Goal: Communication & Community: Answer question/provide support

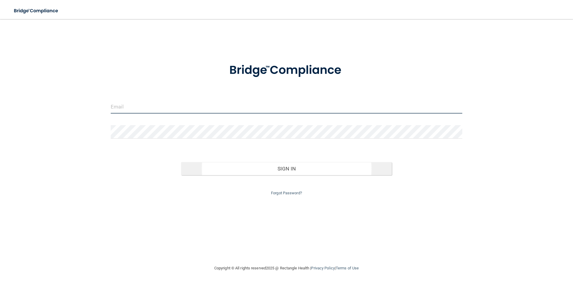
type input "[EMAIL_ADDRESS][DOMAIN_NAME]"
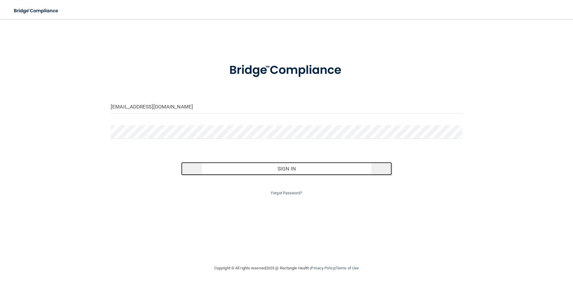
click at [279, 172] on button "Sign In" at bounding box center [286, 168] width 211 height 13
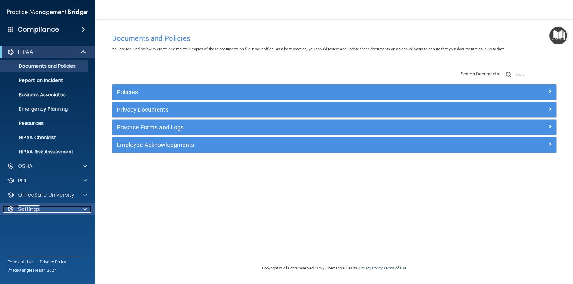
click at [30, 210] on p "Settings" at bounding box center [29, 209] width 22 height 7
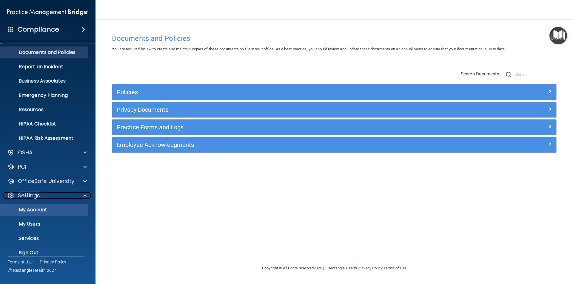
scroll to position [21, 0]
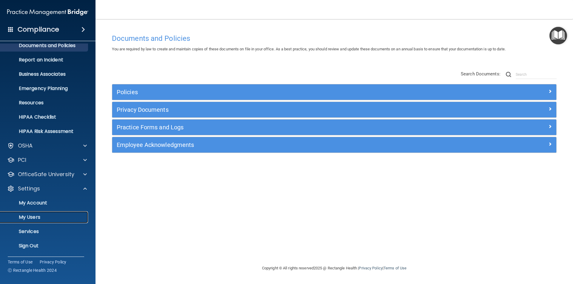
click at [33, 216] on p "My Users" at bounding box center [44, 218] width 81 height 6
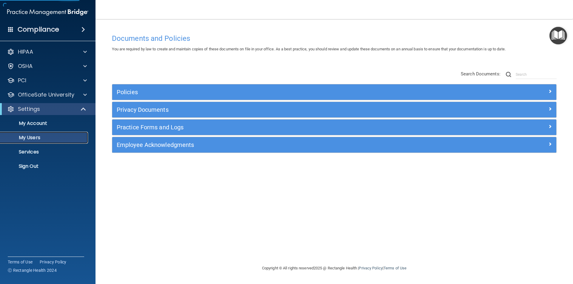
select select "20"
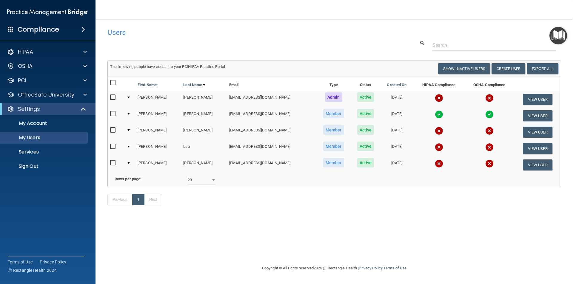
click at [114, 131] on input "checkbox" at bounding box center [113, 130] width 7 height 5
checkbox input "true"
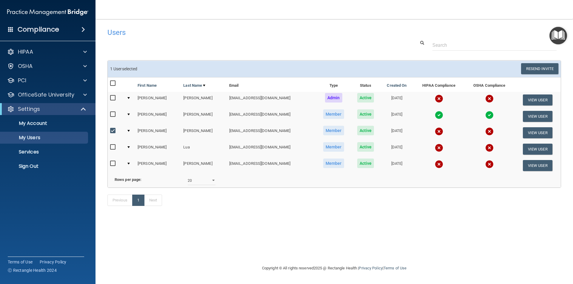
click at [113, 147] on input "checkbox" at bounding box center [113, 147] width 7 height 5
checkbox input "true"
click at [113, 165] on input "checkbox" at bounding box center [113, 163] width 7 height 5
checkbox input "true"
click at [535, 135] on button "View User" at bounding box center [538, 132] width 30 height 11
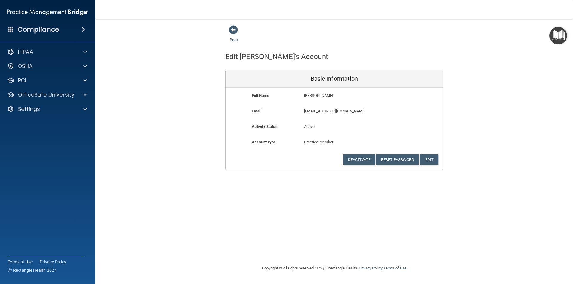
drag, startPoint x: 180, startPoint y: 152, endPoint x: 180, endPoint y: 132, distance: 20.6
click at [179, 152] on div "Back Edit [PERSON_NAME]'s Account Basic Information Full Name [PERSON_NAME] [PE…" at bounding box center [334, 97] width 454 height 145
click at [233, 30] on span at bounding box center [233, 29] width 9 height 9
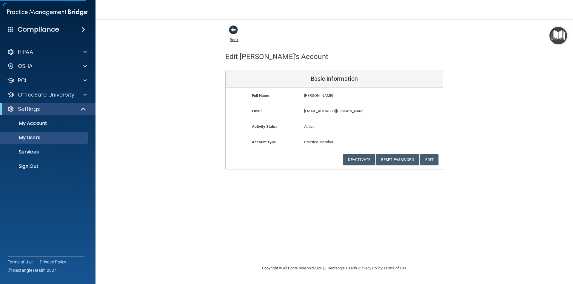
select select "20"
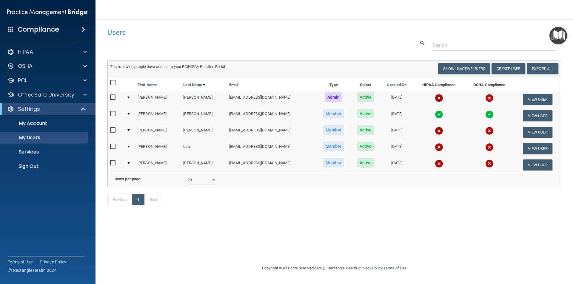
click at [435, 132] on img at bounding box center [439, 131] width 8 height 8
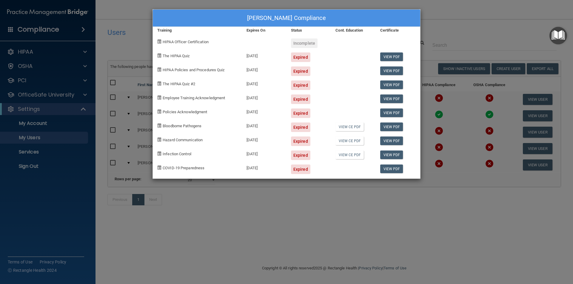
click at [301, 56] on div "Expired" at bounding box center [300, 58] width 19 height 10
click at [348, 127] on link "View CE PDF" at bounding box center [349, 127] width 28 height 9
click at [398, 170] on link "View PDF" at bounding box center [391, 169] width 23 height 9
click at [477, 204] on div "[PERSON_NAME] Compliance Training Expires On Status Cont. Education Certificate…" at bounding box center [286, 142] width 573 height 284
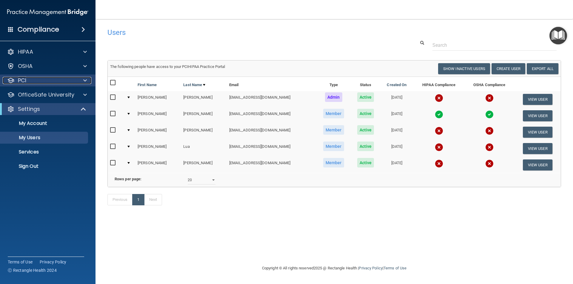
click at [35, 81] on div "PCI" at bounding box center [40, 80] width 74 height 7
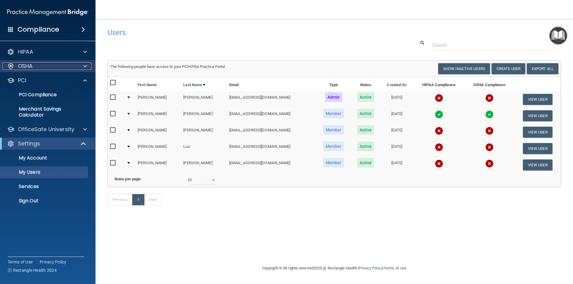
click at [35, 70] on div "OSHA" at bounding box center [40, 66] width 74 height 7
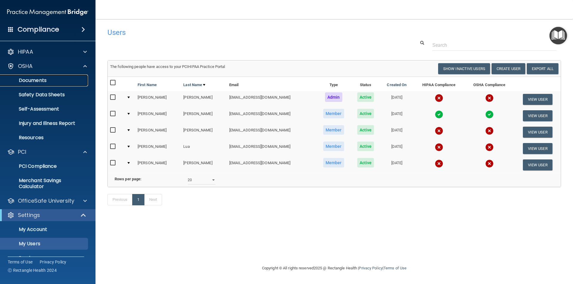
click at [31, 81] on p "Documents" at bounding box center [44, 81] width 81 height 6
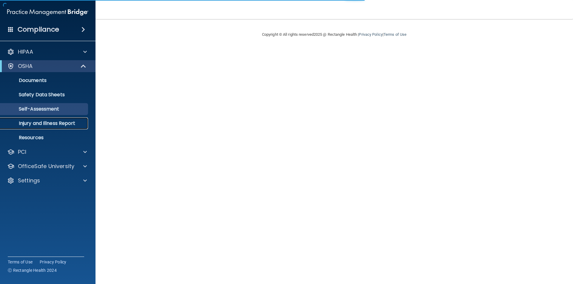
click at [40, 122] on p "Injury and Illness Report" at bounding box center [44, 124] width 81 height 6
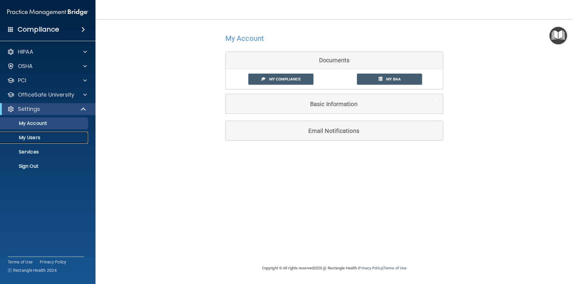
click at [37, 139] on p "My Users" at bounding box center [44, 138] width 81 height 6
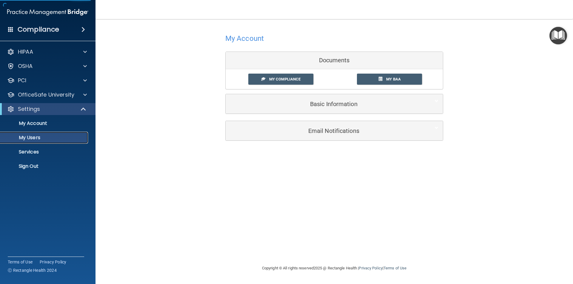
select select "20"
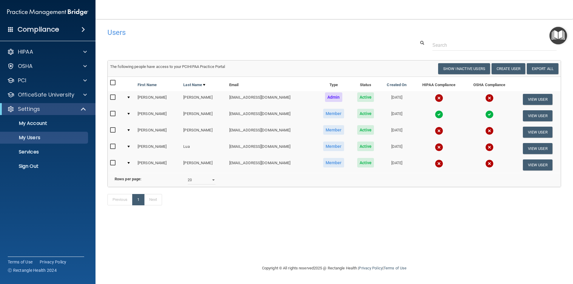
click at [370, 236] on div "Users Success! New user created. × Error! The user couldn't be created. × Succe…" at bounding box center [334, 142] width 454 height 234
click at [326, 238] on div "Users Success! New user created. × Error! The user couldn't be created. × Succe…" at bounding box center [334, 142] width 454 height 234
click at [235, 215] on div "Previous 1 Next" at bounding box center [334, 200] width 463 height 27
drag, startPoint x: 374, startPoint y: 187, endPoint x: 402, endPoint y: 208, distance: 35.5
click at [402, 208] on div "Previous 1 Next" at bounding box center [334, 200] width 463 height 27
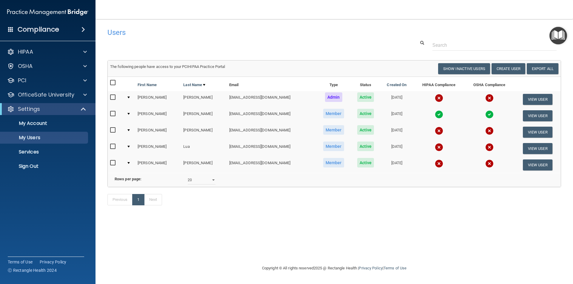
click at [112, 130] on input "checkbox" at bounding box center [113, 130] width 7 height 5
checkbox input "true"
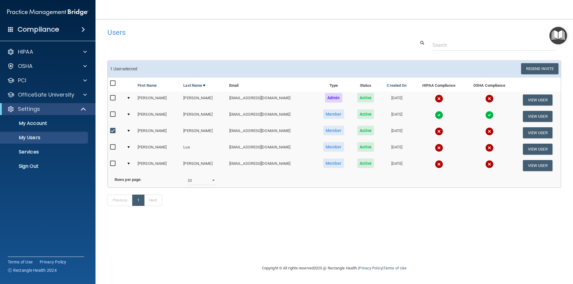
click at [130, 130] on div at bounding box center [128, 131] width 2 height 2
click at [129, 130] on div at bounding box center [128, 131] width 2 height 2
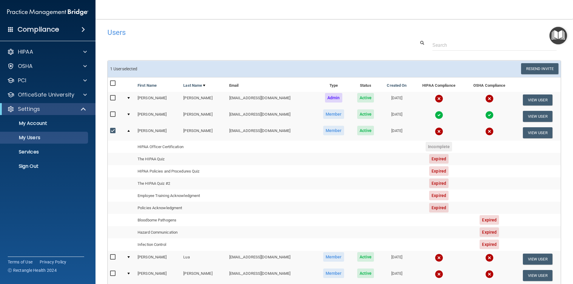
click at [129, 130] on div at bounding box center [128, 131] width 2 height 2
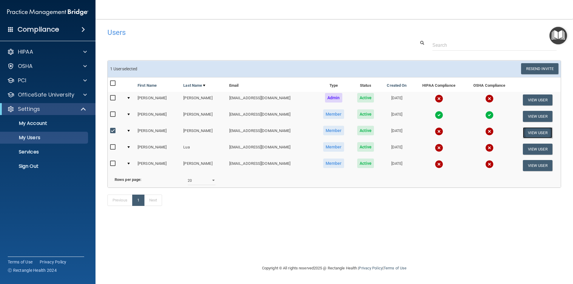
click at [535, 134] on button "View User" at bounding box center [538, 132] width 30 height 11
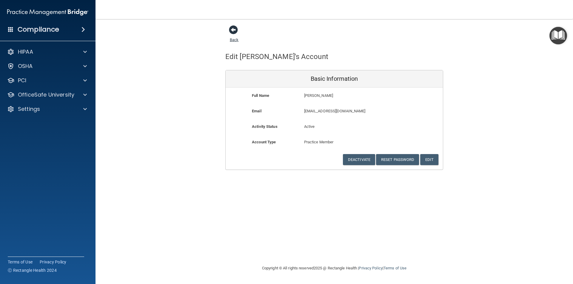
click at [231, 32] on span at bounding box center [233, 29] width 9 height 9
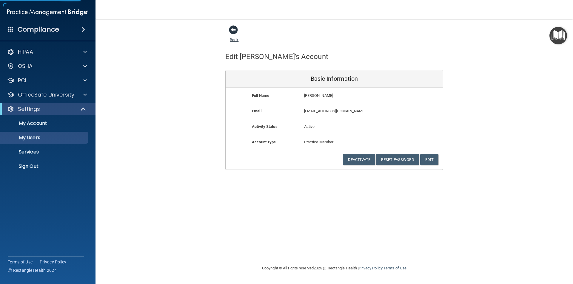
select select "20"
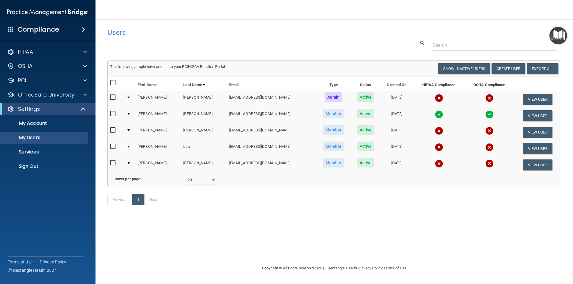
click at [129, 130] on div at bounding box center [128, 131] width 2 height 2
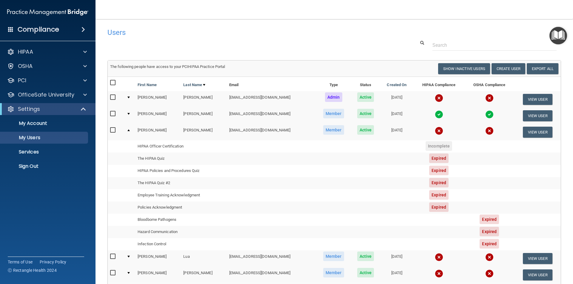
click at [436, 160] on span "Expired" at bounding box center [438, 159] width 19 height 10
click at [151, 160] on td "The HIPAA Quiz" at bounding box center [181, 159] width 92 height 12
click at [129, 159] on td at bounding box center [129, 159] width 11 height 12
click at [114, 131] on input "checkbox" at bounding box center [113, 130] width 7 height 5
checkbox input "true"
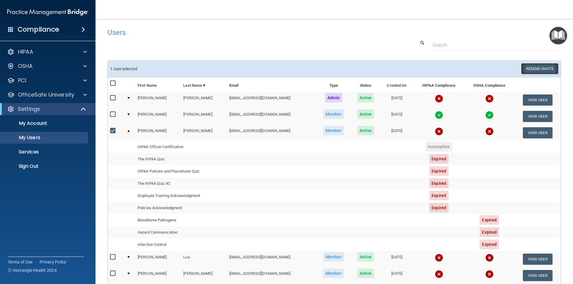
click at [533, 68] on button "Resend Invite" at bounding box center [539, 68] width 37 height 11
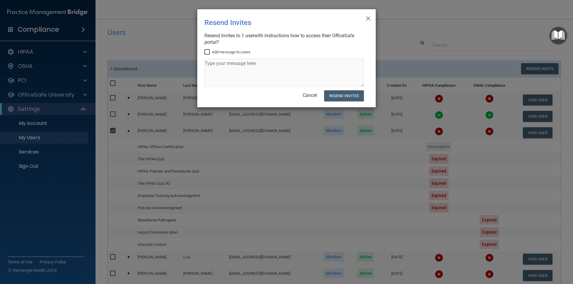
click at [208, 50] on input "Add message to users" at bounding box center [207, 52] width 7 height 5
checkbox input "true"
click at [217, 64] on textarea at bounding box center [283, 73] width 159 height 28
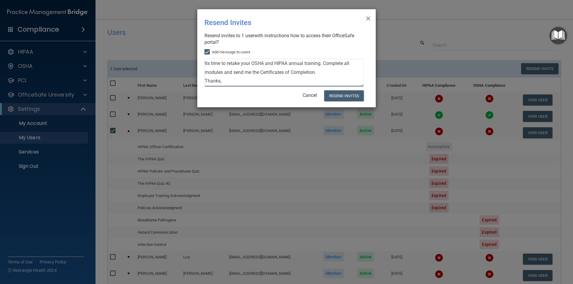
drag, startPoint x: 231, startPoint y: 83, endPoint x: 203, endPoint y: 58, distance: 38.1
click at [203, 58] on div "× Close Resend Invites There was an error while sending the invitations ... Res…" at bounding box center [286, 58] width 178 height 98
click at [325, 73] on textarea "Its time to retake your OSHA and HIPAA annual training. Complete all modules an…" at bounding box center [283, 73] width 159 height 28
drag, startPoint x: 230, startPoint y: 83, endPoint x: 196, endPoint y: 62, distance: 39.7
click at [197, 62] on div "× Close Resend Invites There was an error while sending the invitations ... Res…" at bounding box center [286, 58] width 178 height 98
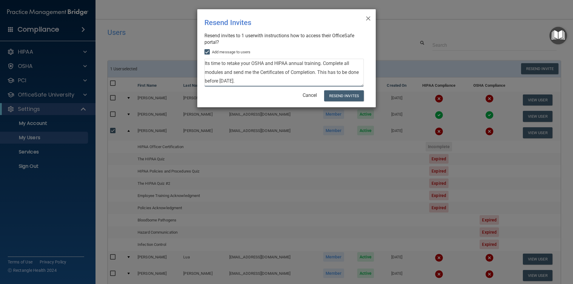
type textarea "Its time to retake your OSHA and HIPAA annual training. Complete all modules an…"
click at [110, 257] on div "× Close Resend Invites There was an error while sending the invitations ... Res…" at bounding box center [286, 142] width 573 height 284
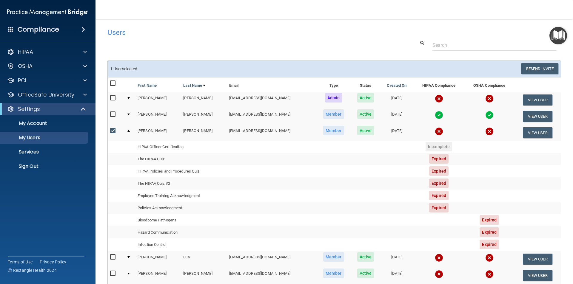
click at [114, 257] on input "checkbox" at bounding box center [113, 257] width 7 height 5
checkbox input "true"
click at [113, 274] on input "checkbox" at bounding box center [113, 274] width 7 height 5
checkbox input "true"
click at [535, 69] on button "Resend Invite" at bounding box center [539, 68] width 37 height 11
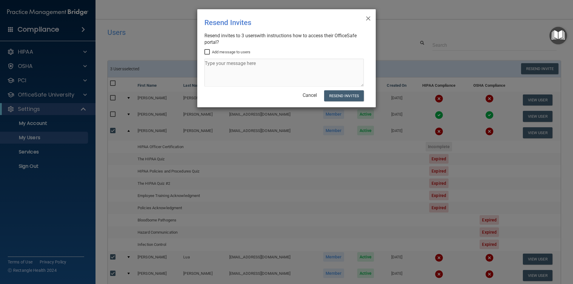
click at [207, 51] on input "Add message to users" at bounding box center [207, 52] width 7 height 5
checkbox input "true"
click at [218, 66] on textarea at bounding box center [283, 73] width 159 height 28
paste textarea "Its time to retake your OSHA and HIPAA annual training. Complete all modules an…"
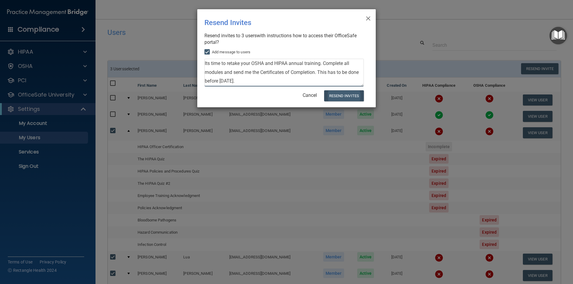
type textarea "Its time to retake your OSHA and HIPAA annual training. Complete all modules an…"
click at [337, 96] on button "Resend Invites" at bounding box center [344, 95] width 40 height 11
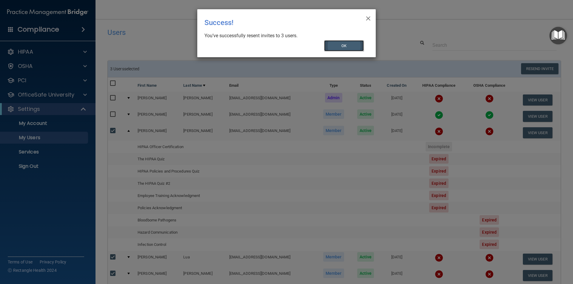
click at [346, 47] on button "OK" at bounding box center [344, 45] width 40 height 11
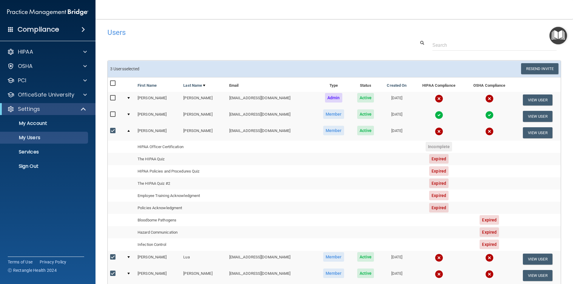
click at [113, 130] on input "checkbox" at bounding box center [113, 131] width 7 height 5
checkbox input "false"
click at [29, 166] on p "Sign Out" at bounding box center [44, 167] width 81 height 6
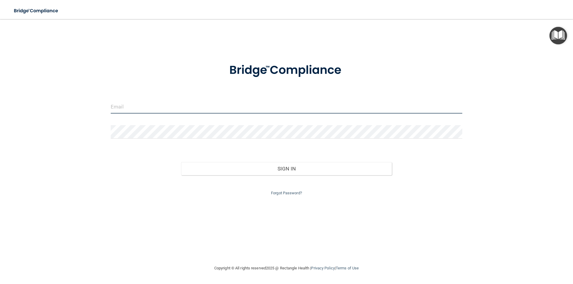
type input "[EMAIL_ADDRESS][DOMAIN_NAME]"
